Goal: Task Accomplishment & Management: Complete application form

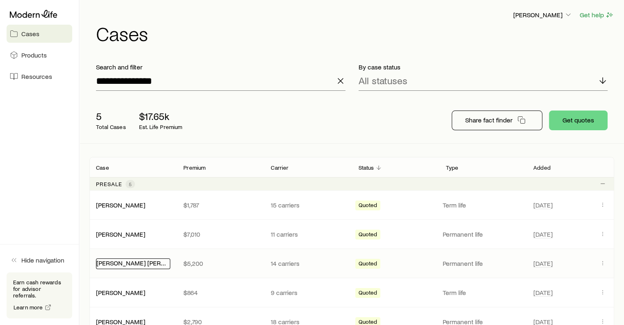
click at [149, 259] on link "[PERSON_NAME] [PERSON_NAME][GEOGRAPHIC_DATA]" at bounding box center [177, 263] width 162 height 8
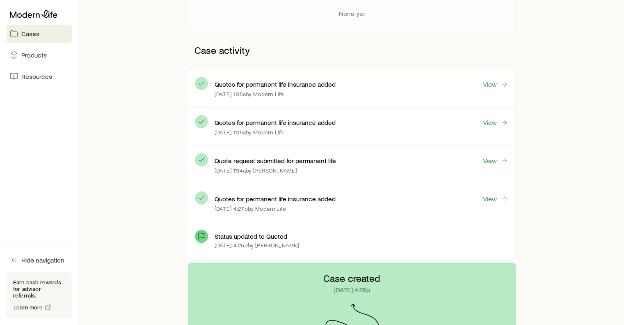
scroll to position [180, 0]
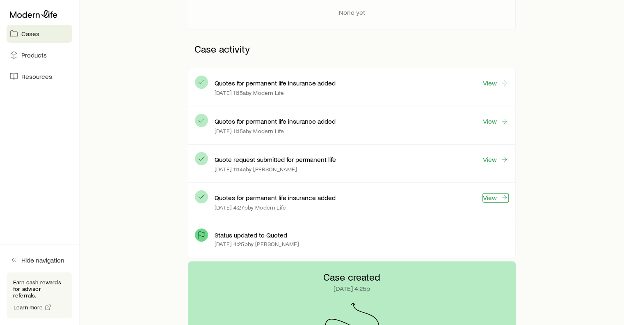
click at [498, 197] on link "View" at bounding box center [496, 197] width 26 height 9
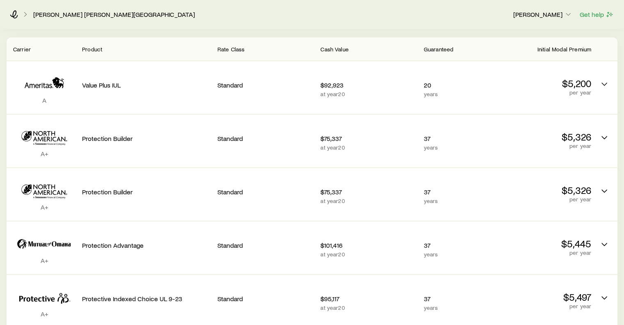
scroll to position [169, 0]
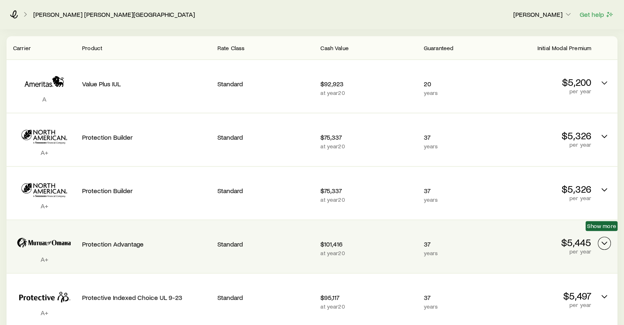
click at [603, 238] on icon "Permanent quotes" at bounding box center [605, 243] width 10 height 10
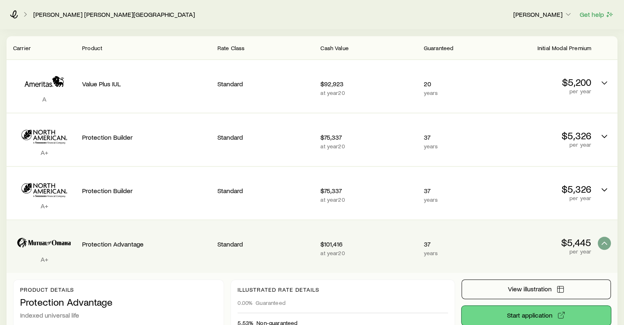
click at [530, 305] on button "Start application" at bounding box center [536, 315] width 149 height 20
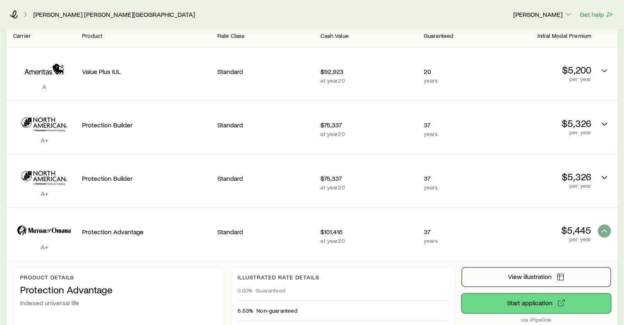
scroll to position [184, 0]
